Goal: Task Accomplishment & Management: Use online tool/utility

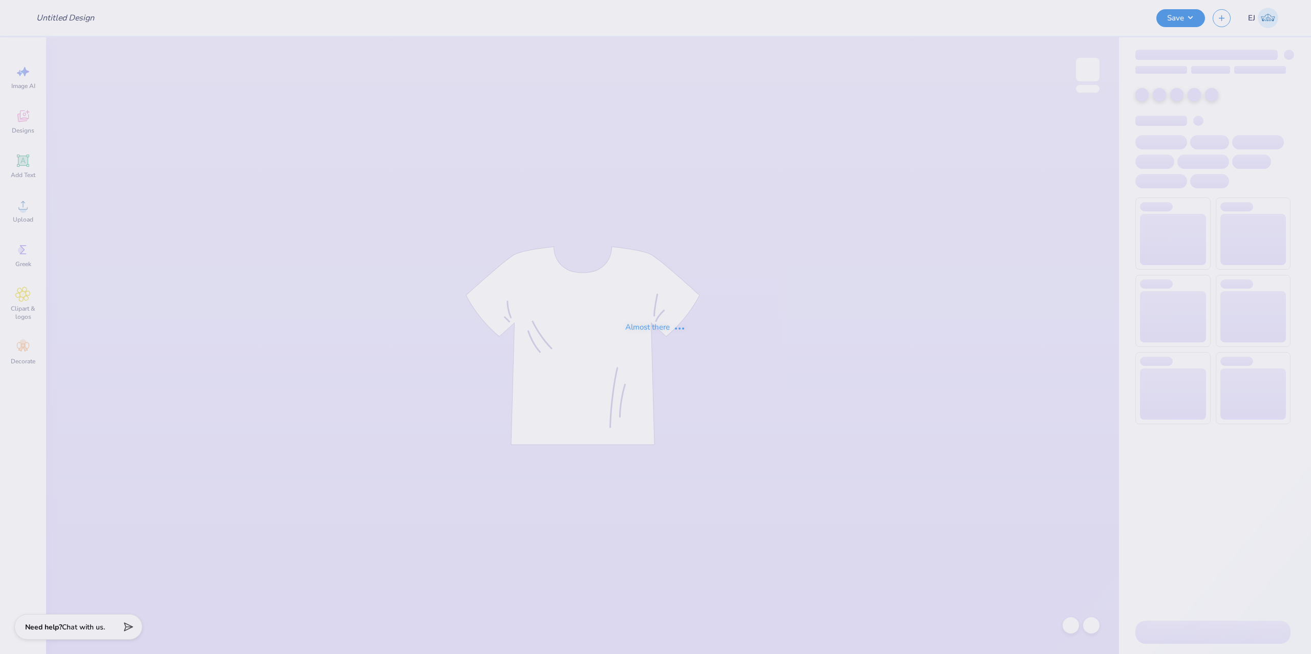
type input "Parent's weekend"
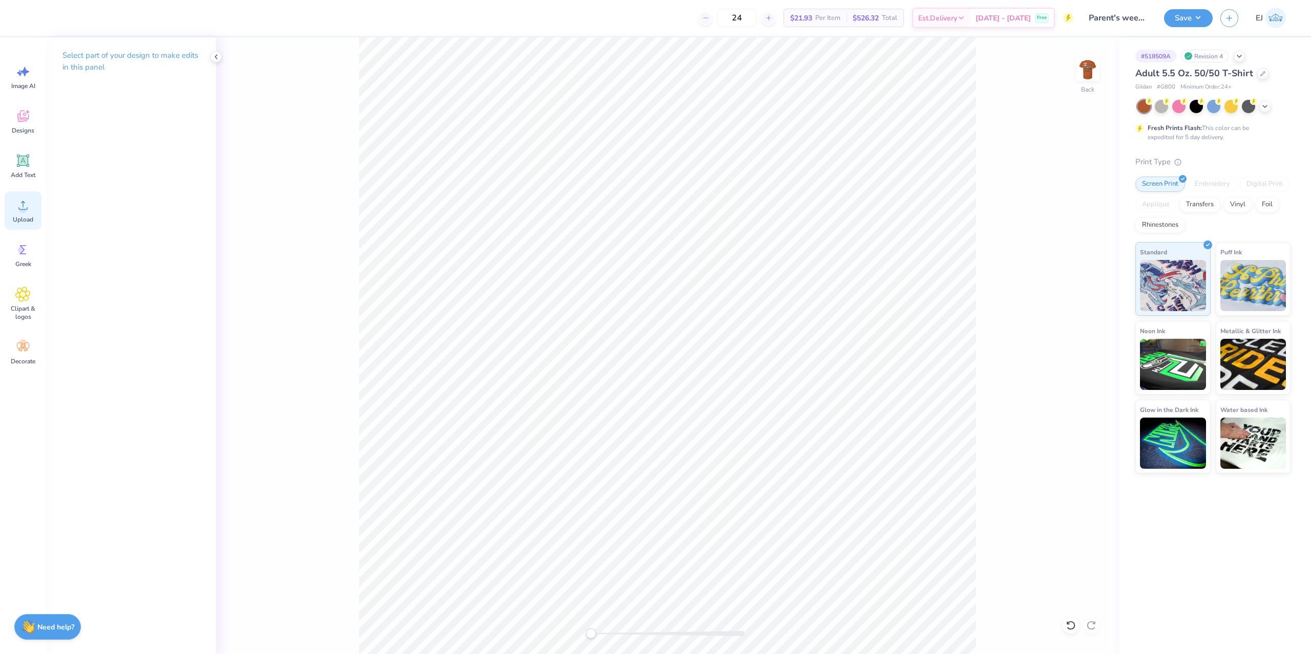
click at [21, 215] on div "Upload" at bounding box center [23, 210] width 37 height 38
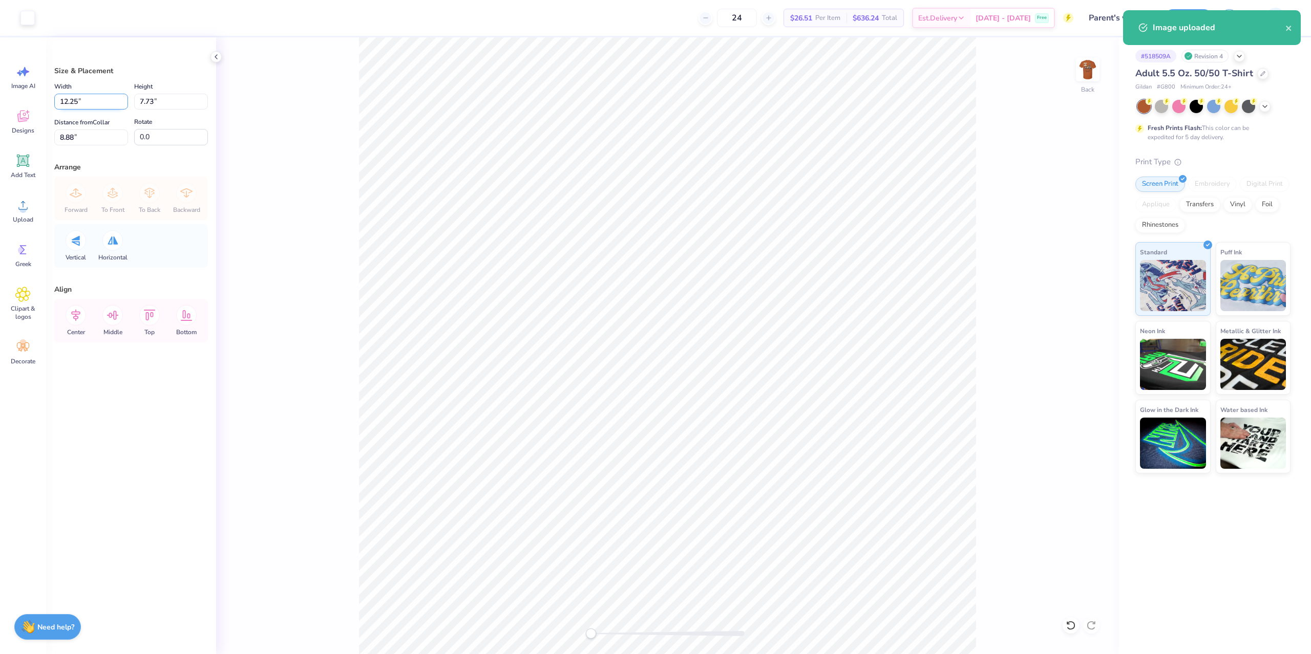
click at [93, 105] on input "12.25" at bounding box center [91, 102] width 74 height 16
type input "3.50"
type input "2.21"
click at [106, 139] on input "11.65" at bounding box center [91, 138] width 74 height 16
type input "3"
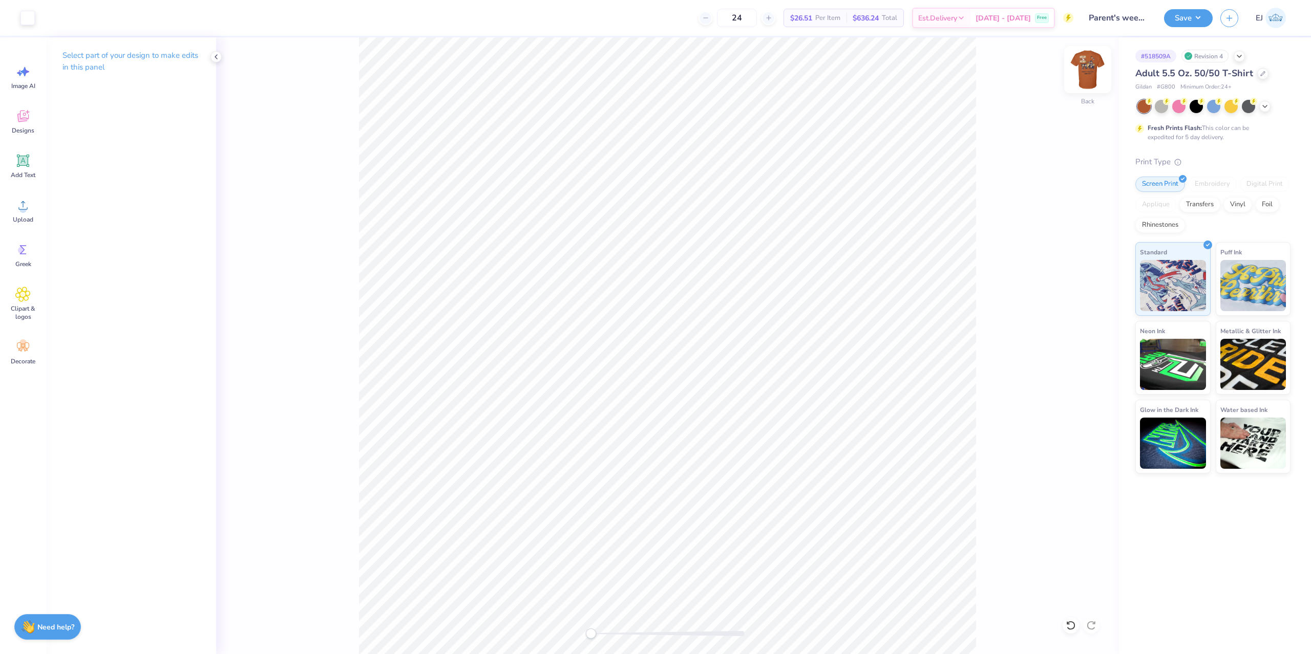
click at [1087, 77] on img at bounding box center [1087, 69] width 41 height 41
click at [30, 200] on icon at bounding box center [22, 205] width 15 height 15
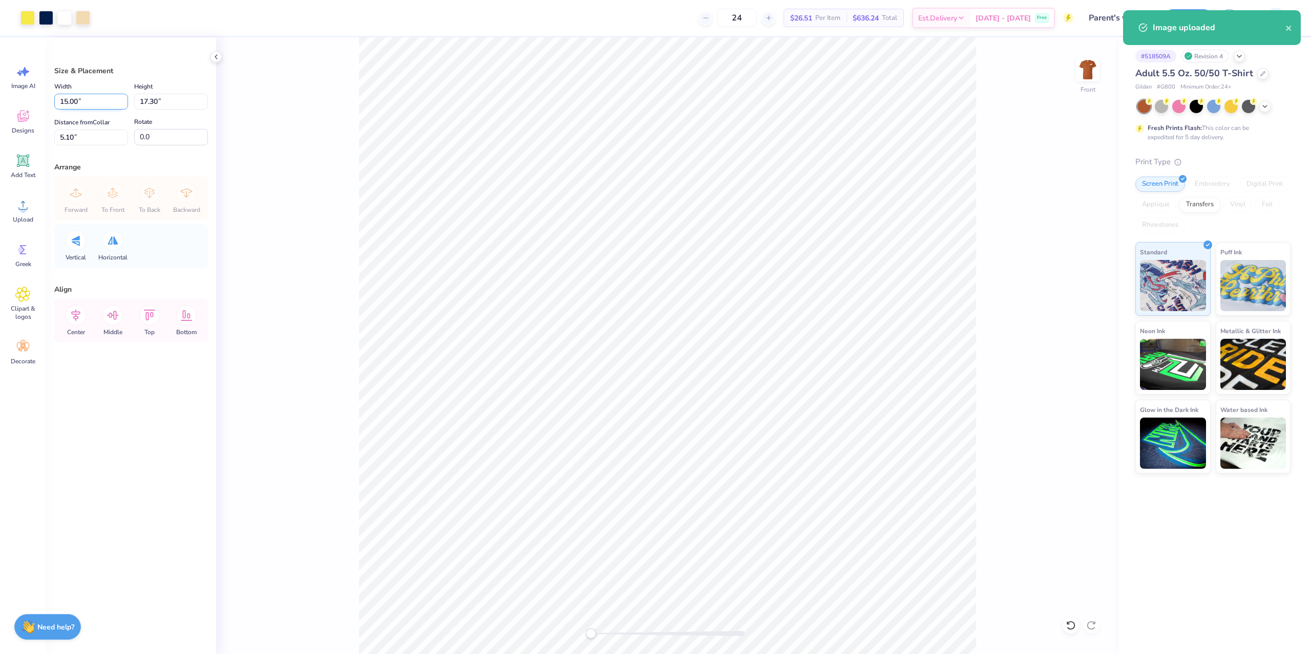
click at [100, 95] on input "15.00" at bounding box center [91, 102] width 74 height 16
type input "12.50"
type input "14.42"
type input "3"
click at [1195, 27] on div "Save" at bounding box center [1188, 18] width 49 height 18
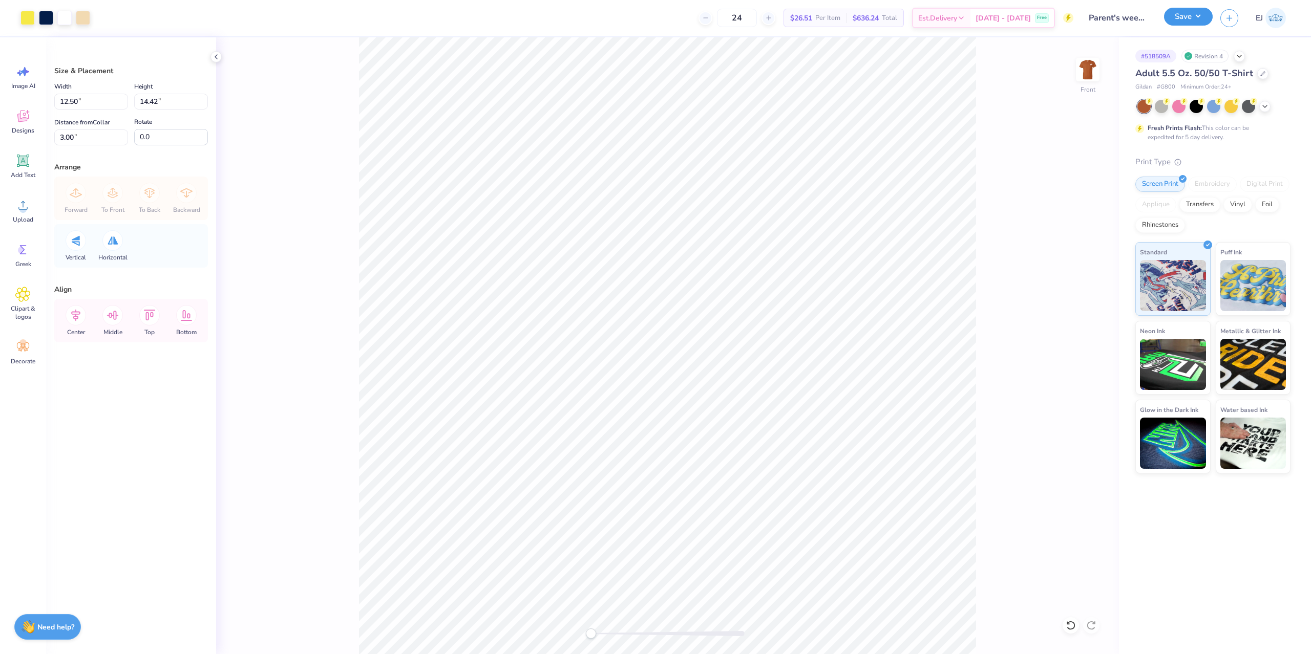
click at [1201, 25] on button "Save" at bounding box center [1188, 17] width 49 height 18
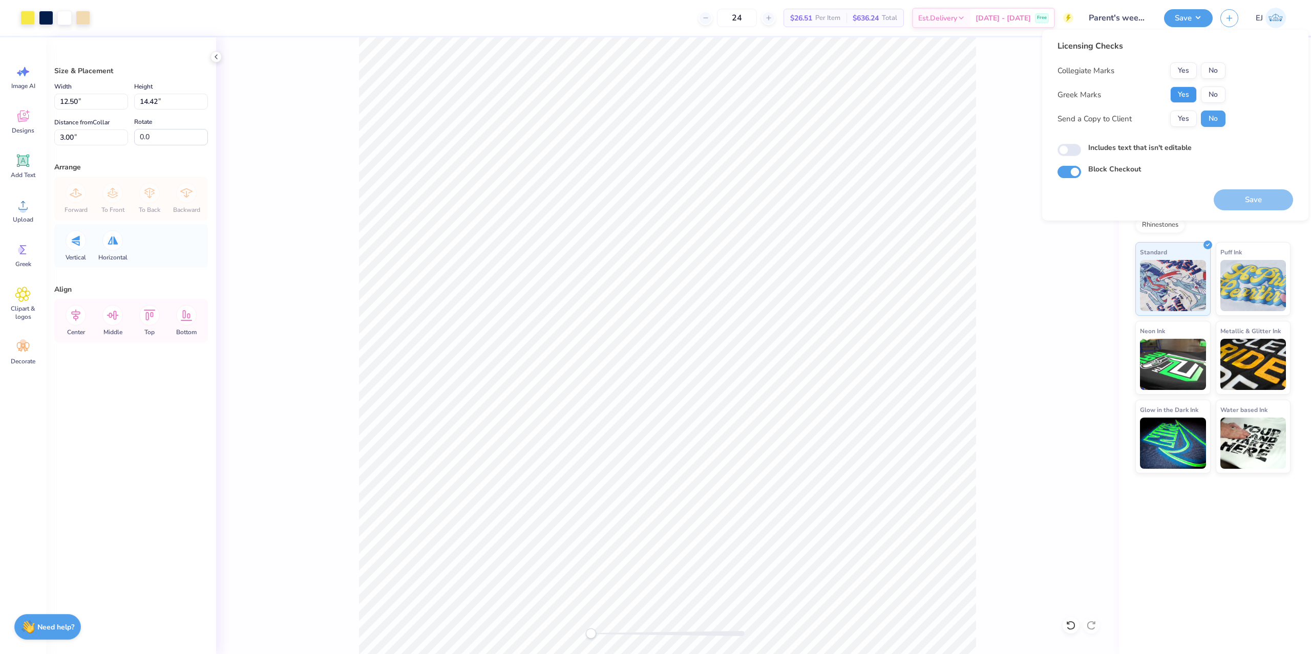
click at [1182, 93] on button "Yes" at bounding box center [1183, 95] width 27 height 16
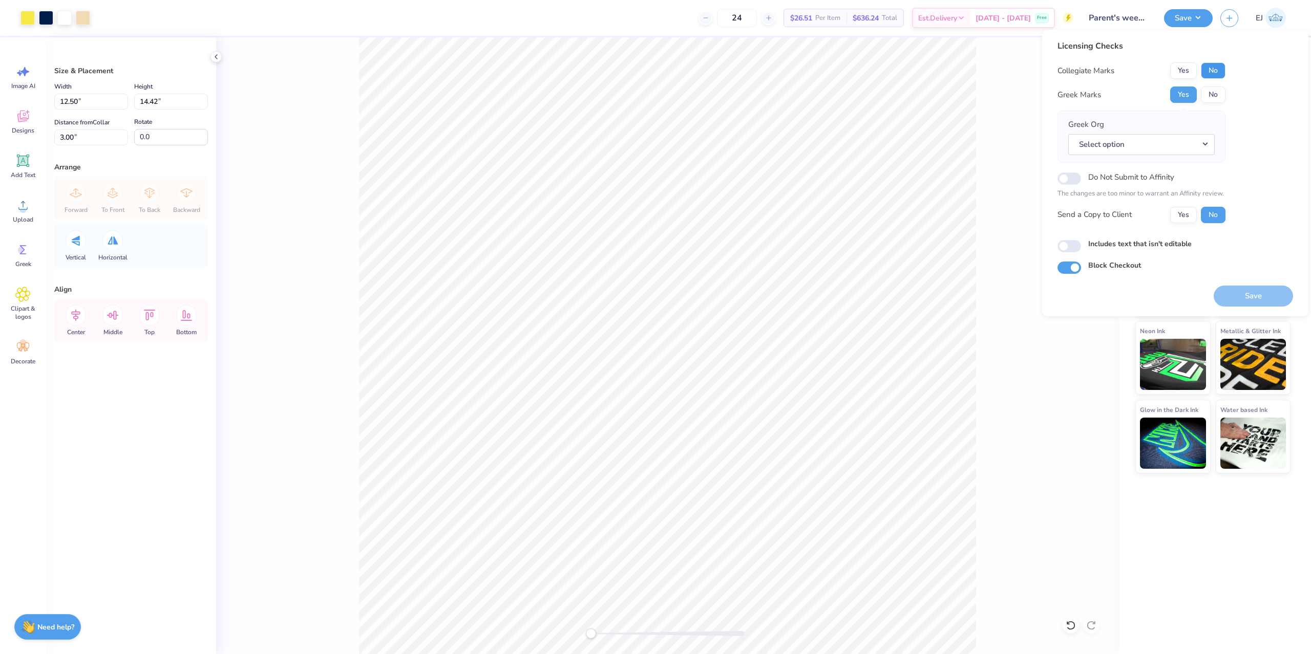
click at [1219, 74] on button "No" at bounding box center [1212, 70] width 25 height 16
click at [1167, 140] on button "Select option" at bounding box center [1141, 144] width 146 height 21
click at [1152, 249] on link "Alpha Gamma Delta" at bounding box center [1141, 248] width 138 height 17
click at [1259, 292] on button "Save" at bounding box center [1252, 296] width 79 height 21
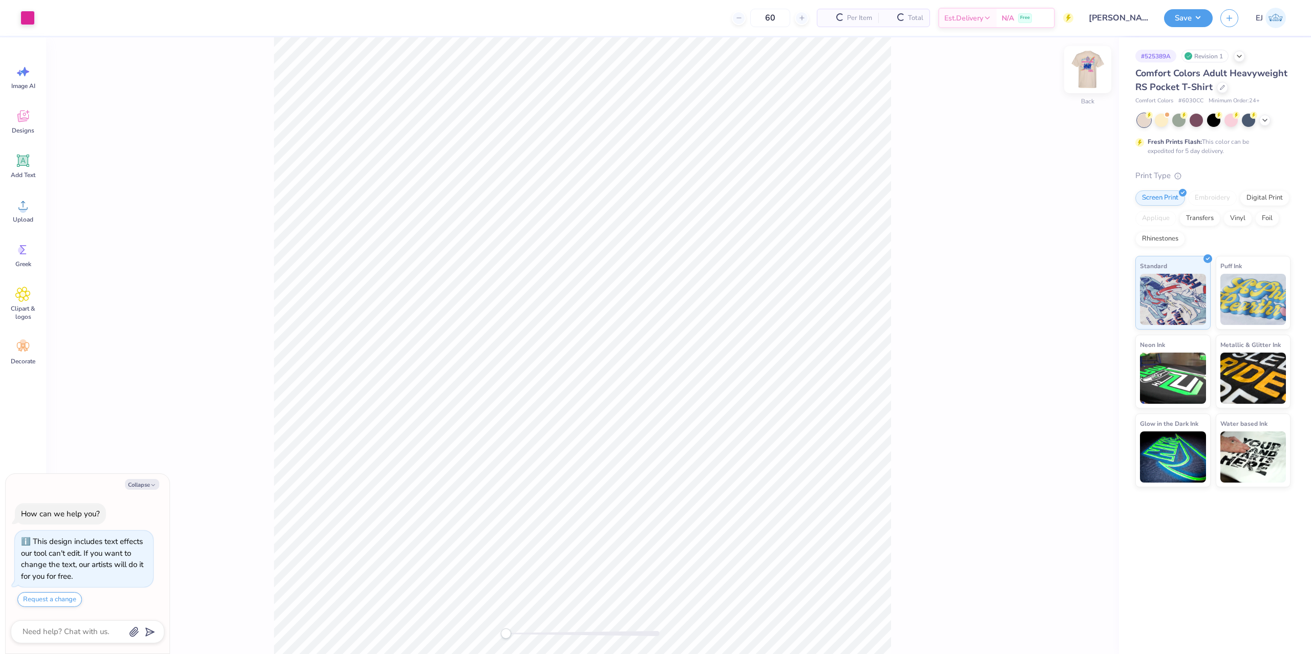
click at [1088, 85] on div "Back" at bounding box center [1088, 76] width 24 height 36
click at [30, 205] on icon at bounding box center [22, 205] width 15 height 15
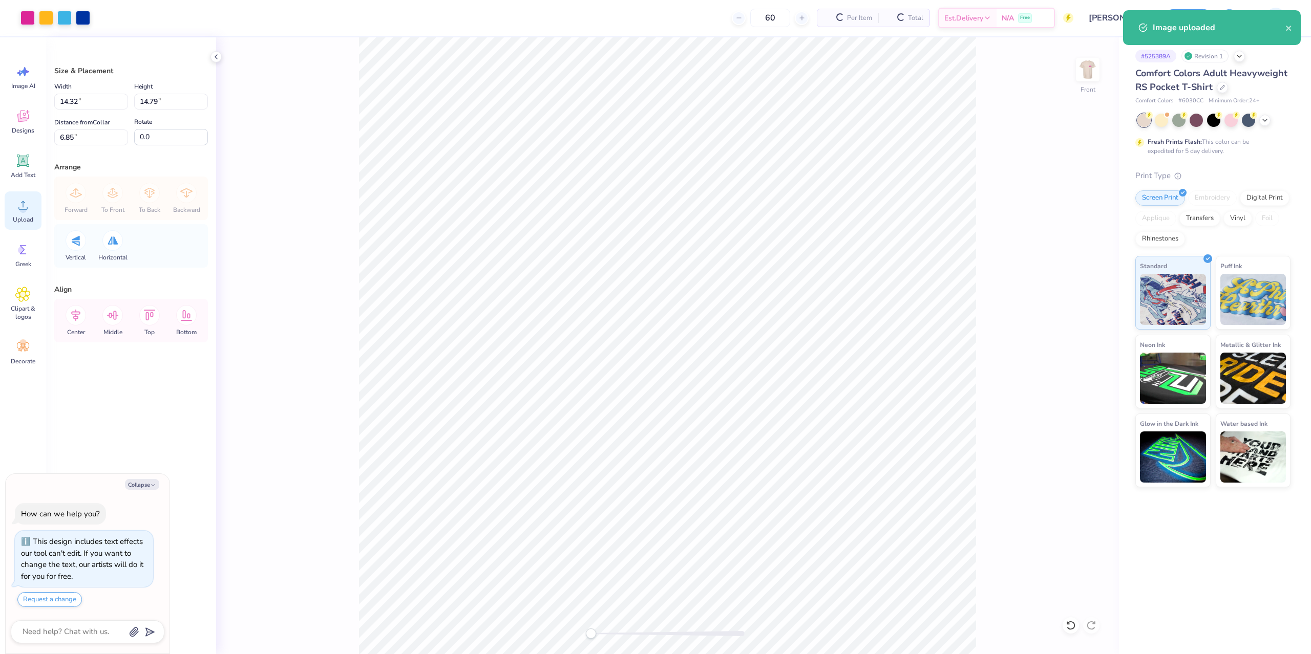
type textarea "x"
click at [95, 109] on input "14.32" at bounding box center [91, 102] width 74 height 16
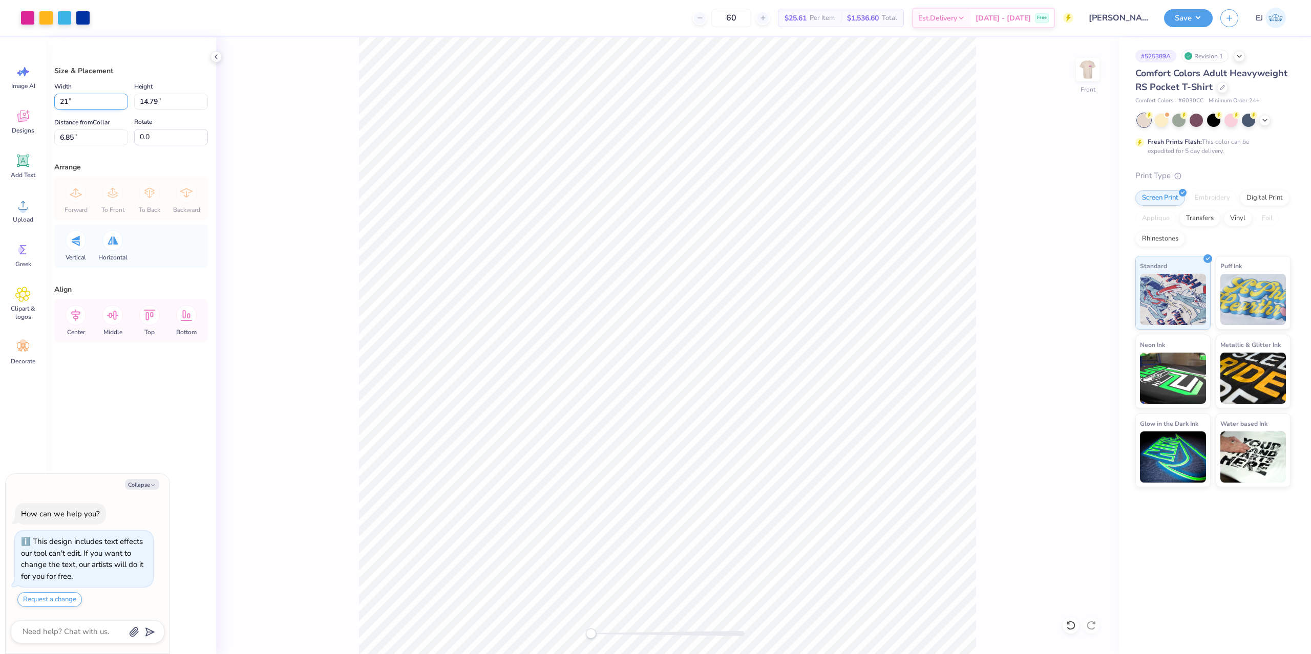
type input "2"
type input "12.5"
type textarea "x"
type input "12.50"
type input "12.91"
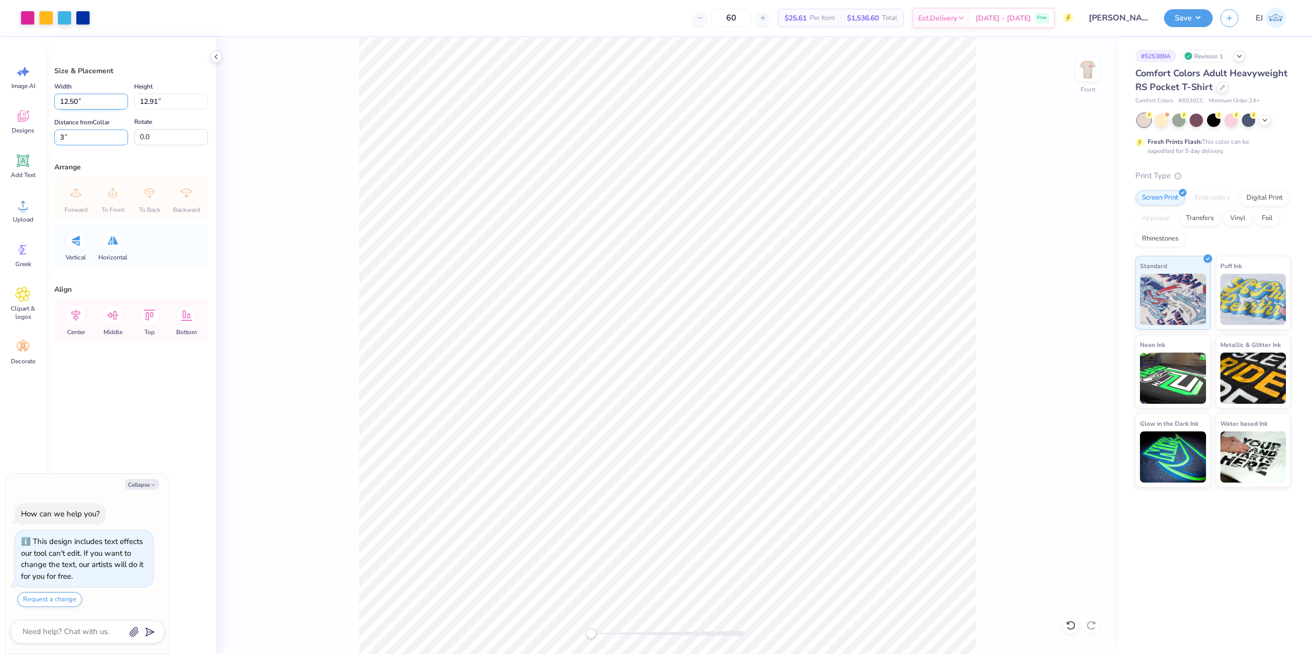
type input "3"
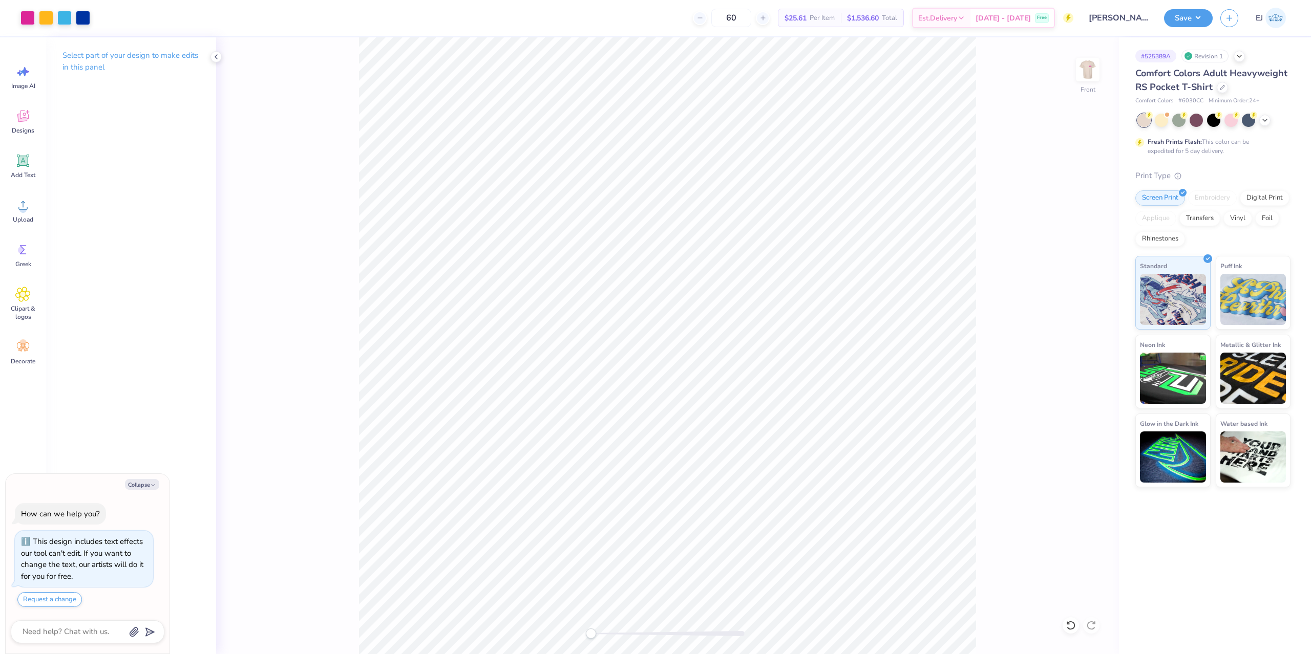
click at [1176, 0] on div "Save EJ" at bounding box center [1237, 18] width 147 height 36
click at [1188, 18] on button "Save" at bounding box center [1188, 17] width 49 height 18
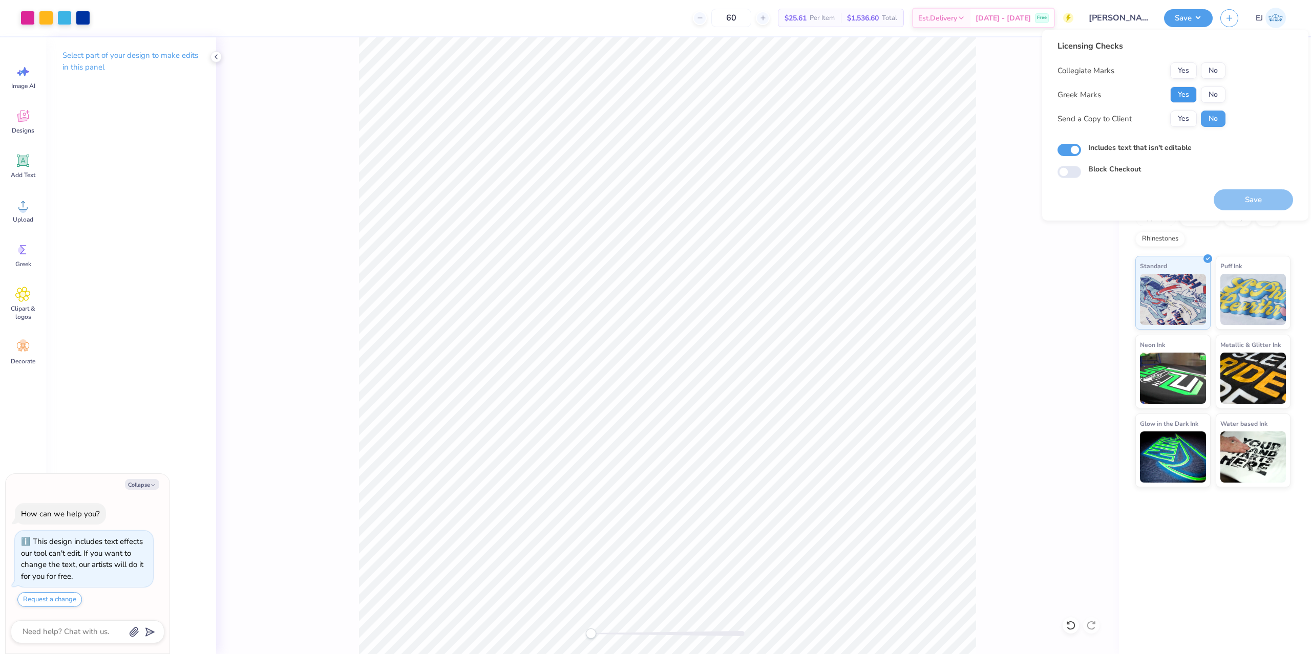
click at [1181, 89] on button "Yes" at bounding box center [1183, 95] width 27 height 16
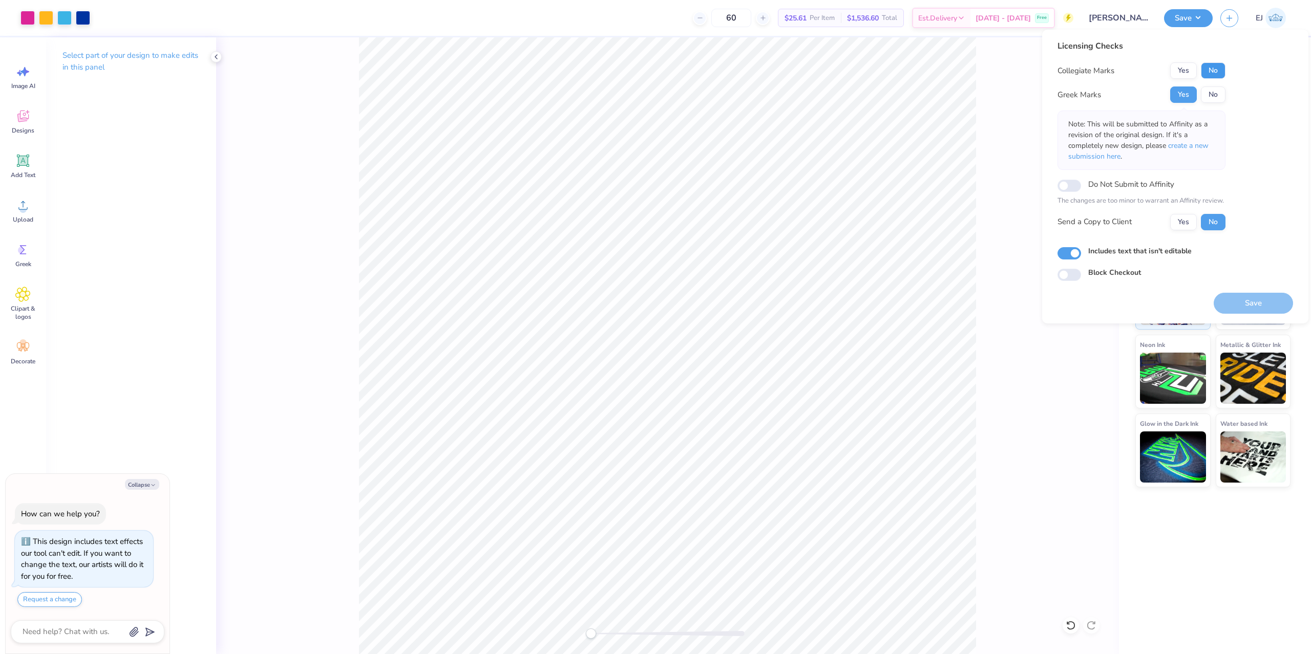
click at [1213, 74] on button "No" at bounding box center [1212, 70] width 25 height 16
click at [1230, 299] on button "Save" at bounding box center [1252, 303] width 79 height 21
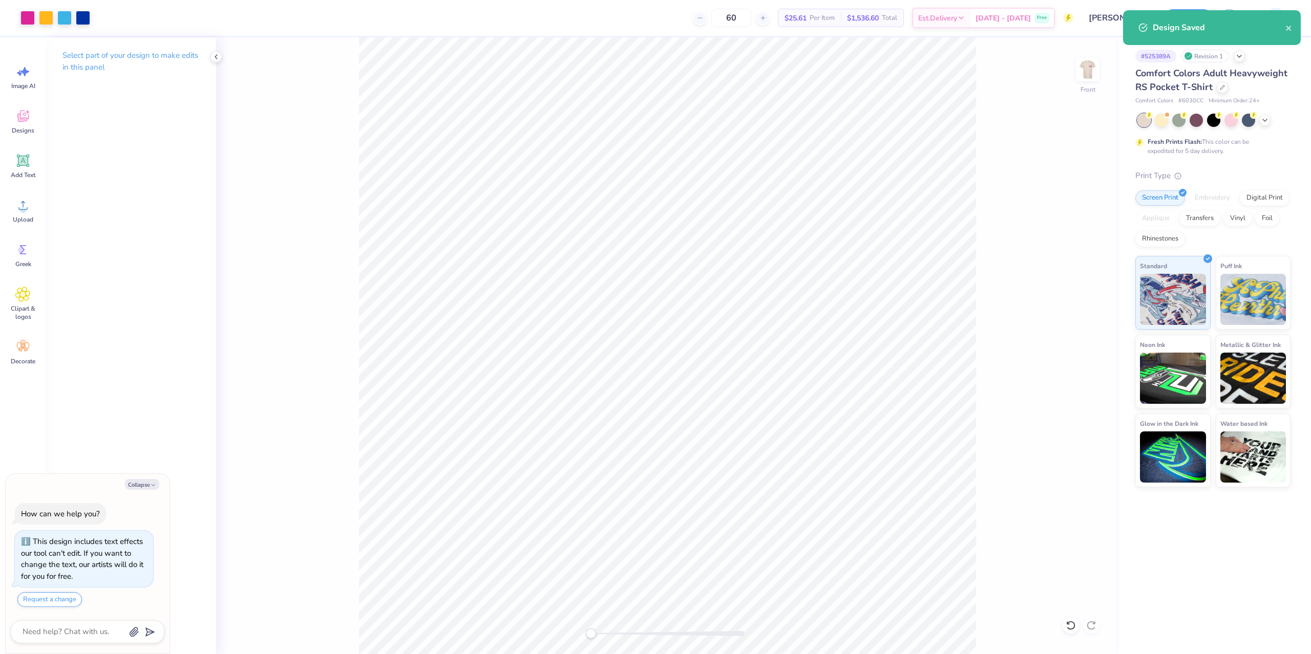
type textarea "x"
